Goal: Task Accomplishment & Management: Manage account settings

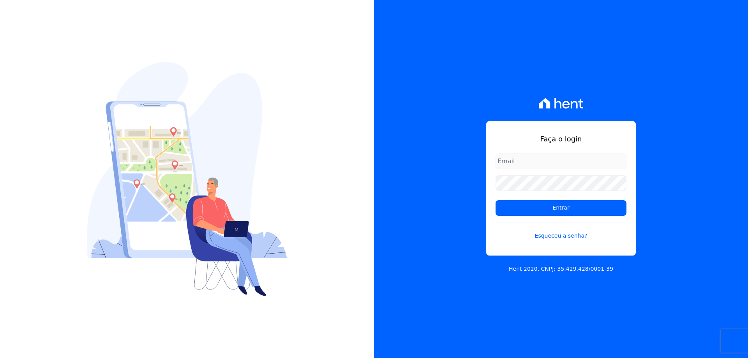
click at [509, 162] on input "email" at bounding box center [560, 161] width 131 height 16
click at [516, 162] on input "email" at bounding box center [560, 161] width 131 height 16
type input "H"
type input "[EMAIL_ADDRESS][DOMAIN_NAME]"
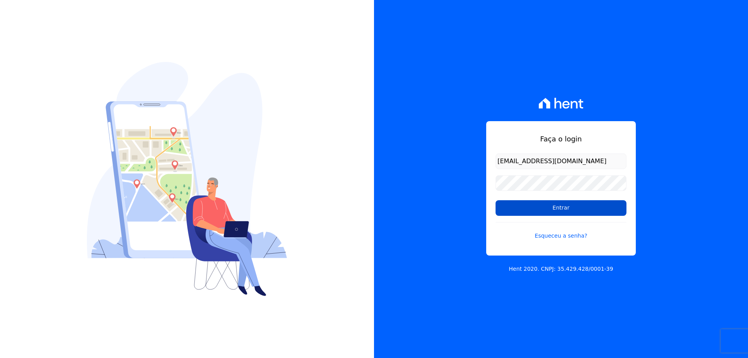
click at [562, 211] on input "Entrar" at bounding box center [560, 208] width 131 height 16
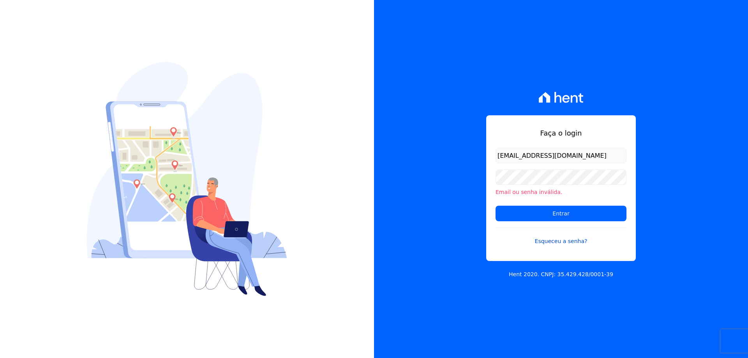
click at [545, 239] on link "Esqueceu a senha?" at bounding box center [560, 236] width 131 height 18
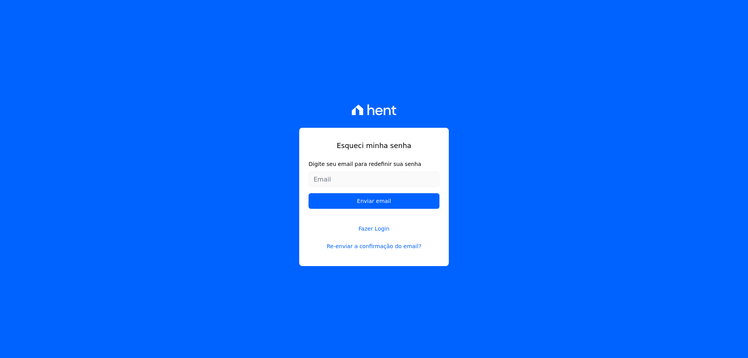
click at [327, 180] on input "Digite seu email para redefinir sua senha" at bounding box center [373, 179] width 131 height 16
type input "[EMAIL_ADDRESS][DOMAIN_NAME]"
click at [308, 193] on input "Enviar email" at bounding box center [373, 201] width 131 height 16
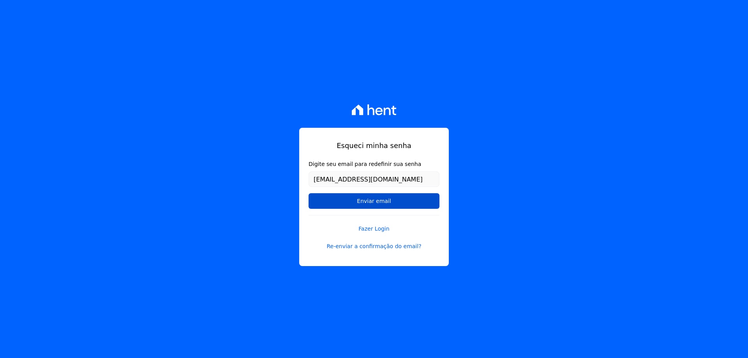
click at [372, 202] on input "Enviar email" at bounding box center [373, 201] width 131 height 16
click at [360, 248] on link "Re-enviar a confirmação do email?" at bounding box center [373, 246] width 131 height 8
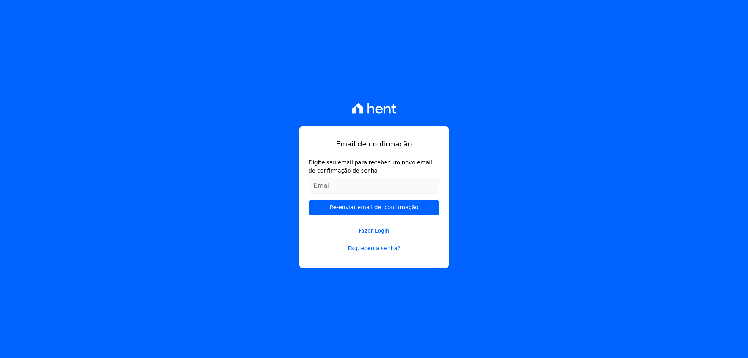
click at [363, 185] on input "Digite seu email para receber um novo email de confirmação de senha" at bounding box center [373, 186] width 131 height 16
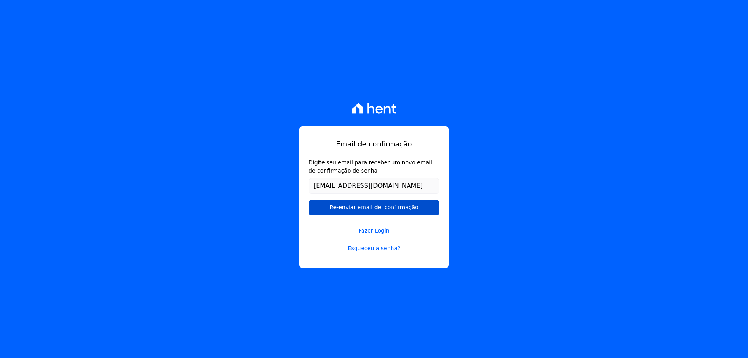
type input "[EMAIL_ADDRESS][DOMAIN_NAME]"
click at [373, 208] on input "Re-enviar email de confirmação" at bounding box center [373, 208] width 131 height 16
click at [412, 210] on input "Re-enviar email de confirmação" at bounding box center [373, 208] width 131 height 16
